Goal: Task Accomplishment & Management: Manage account settings

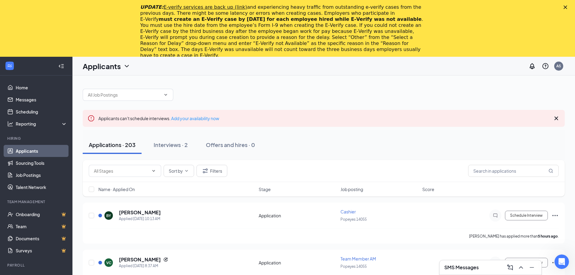
click at [230, 95] on div at bounding box center [324, 92] width 482 height 18
click at [142, 214] on h5 "[PERSON_NAME]" at bounding box center [140, 212] width 42 height 7
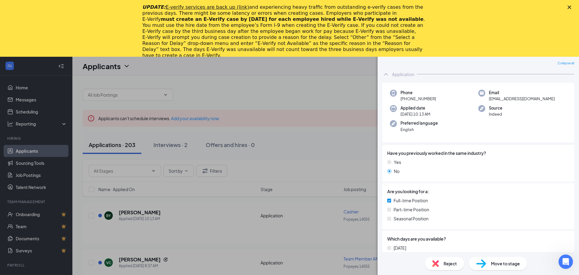
click at [566, 11] on div "UPDATE: E-verify services are back up (link) and experiencing heavy traffic fro…" at bounding box center [289, 31] width 579 height 58
click at [570, 10] on div "UPDATE: E-verify services are back up (link) and experiencing heavy traffic fro…" at bounding box center [289, 31] width 579 height 58
click at [569, 5] on div "UPDATE: E-verify services are back up (link) and experiencing heavy traffic fro…" at bounding box center [289, 31] width 579 height 58
click at [572, 5] on div "UPDATE: E-verify services are back up (link) and experiencing heavy traffic fro…" at bounding box center [289, 31] width 579 height 58
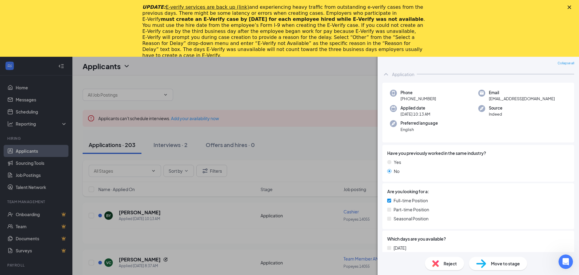
click at [569, 8] on polygon "Close" at bounding box center [570, 7] width 4 height 4
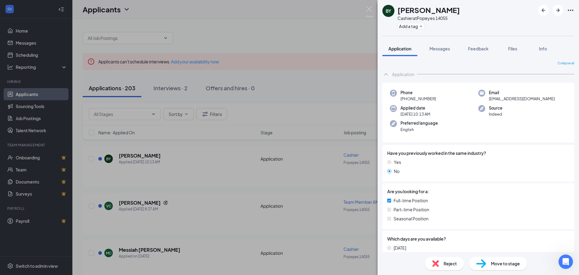
click at [345, 25] on div "BY [PERSON_NAME] at Popeyes 14055 Add a tag Application Messages Feedback Files…" at bounding box center [289, 137] width 579 height 275
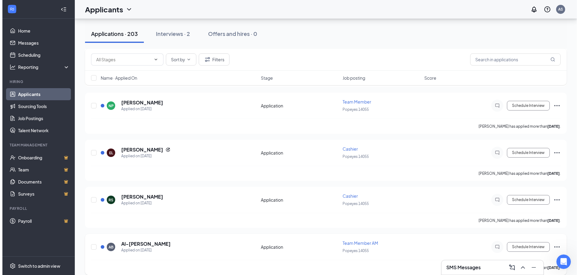
scroll to position [543, 0]
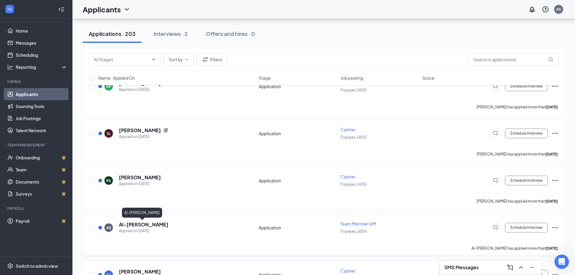
click at [141, 224] on h5 "Al-[PERSON_NAME]" at bounding box center [143, 224] width 49 height 7
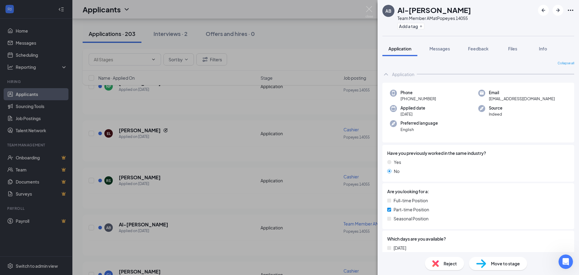
drag, startPoint x: 349, startPoint y: 56, endPoint x: 396, endPoint y: 87, distance: 57.1
click at [352, 55] on div "AB [PERSON_NAME] Team Member AM at Popeyes 14055 Add a tag Application Messages…" at bounding box center [289, 137] width 579 height 275
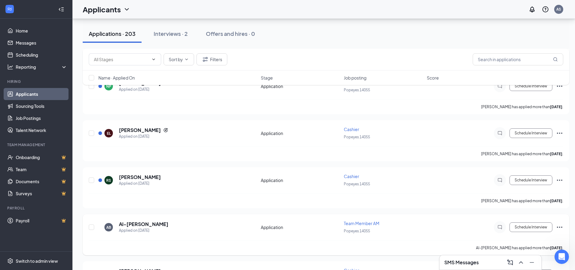
click at [560, 226] on icon "Ellipses" at bounding box center [559, 227] width 7 height 7
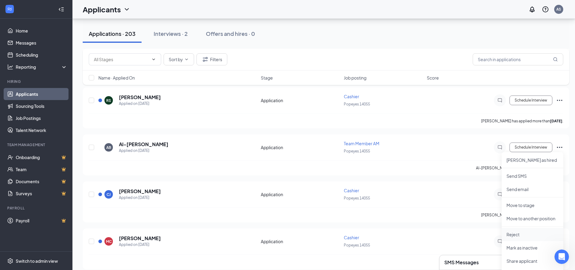
scroll to position [634, 0]
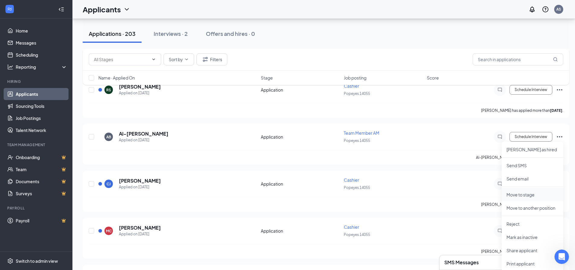
click at [535, 196] on p "Move to stage" at bounding box center [532, 195] width 52 height 6
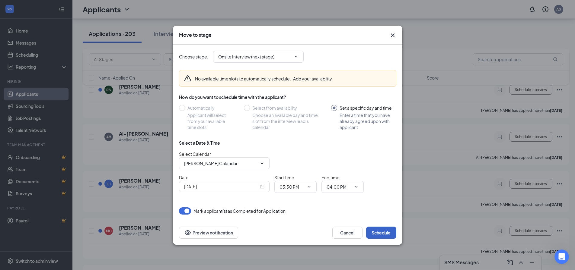
click at [376, 231] on button "Schedule" at bounding box center [381, 233] width 30 height 12
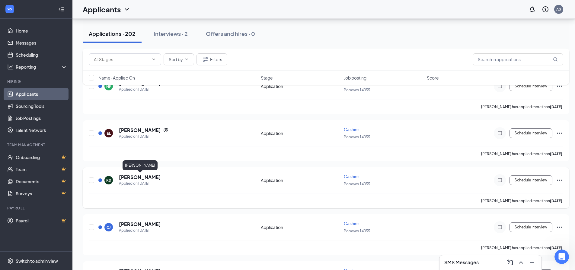
scroll to position [453, 0]
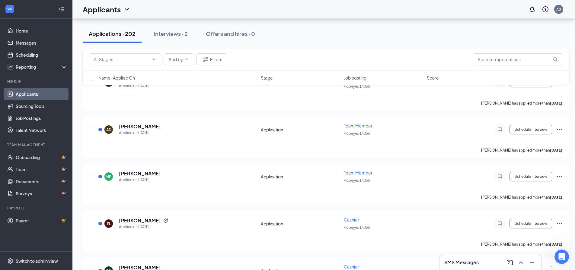
click at [483, 266] on div "SMS Messages" at bounding box center [490, 263] width 92 height 10
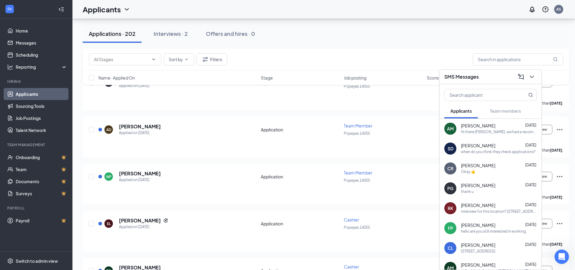
click at [481, 151] on div "when do you think they check applications?" at bounding box center [498, 152] width 75 height 5
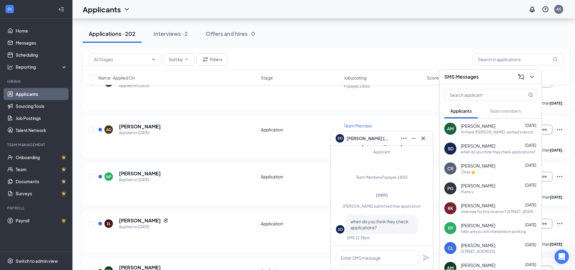
click at [359, 141] on span "[PERSON_NAME]" at bounding box center [367, 138] width 42 height 7
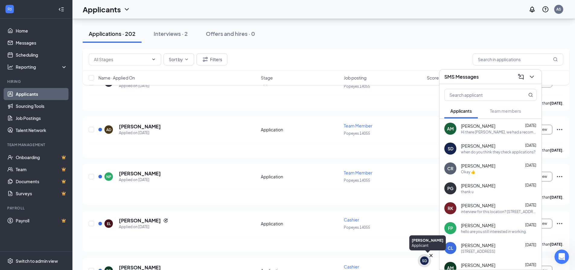
click at [424, 260] on div "SD" at bounding box center [424, 261] width 5 height 5
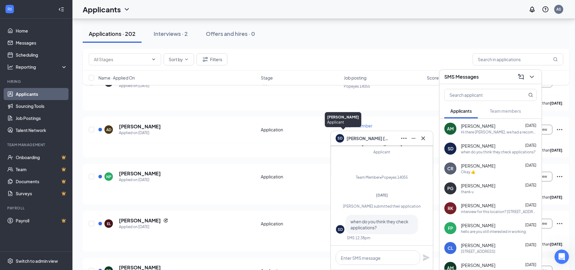
click at [340, 138] on div "SD" at bounding box center [339, 137] width 5 height 5
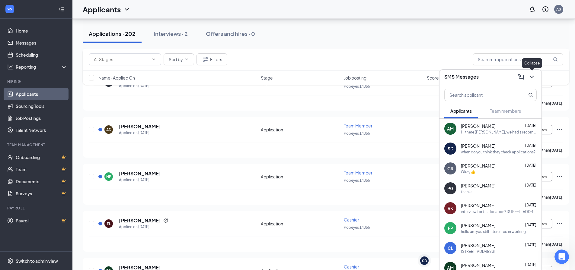
click at [536, 79] on div at bounding box center [531, 77] width 11 height 10
click at [535, 80] on div at bounding box center [531, 77] width 11 height 10
click at [535, 79] on button at bounding box center [532, 77] width 10 height 10
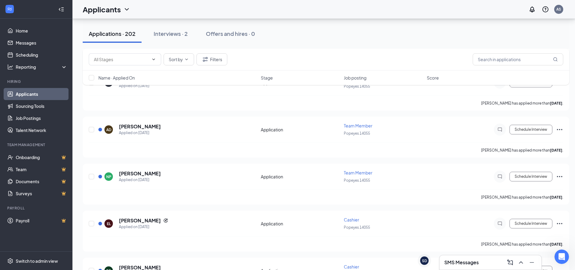
click at [415, 19] on div "Applications · 202 Interviews · 2 Offers and hires · 0" at bounding box center [326, 34] width 486 height 30
click at [466, 261] on h3 "SMS Messages" at bounding box center [461, 262] width 34 height 7
